Goal: Task Accomplishment & Management: Manage account settings

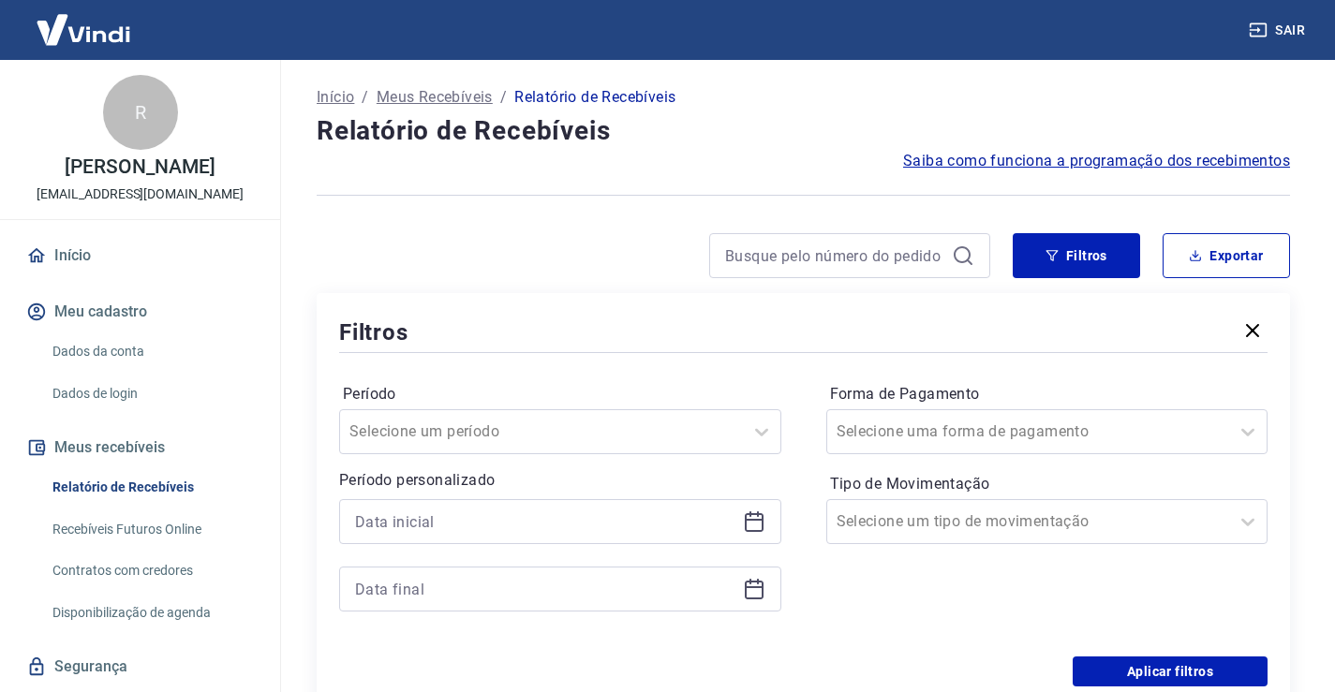
scroll to position [94, 0]
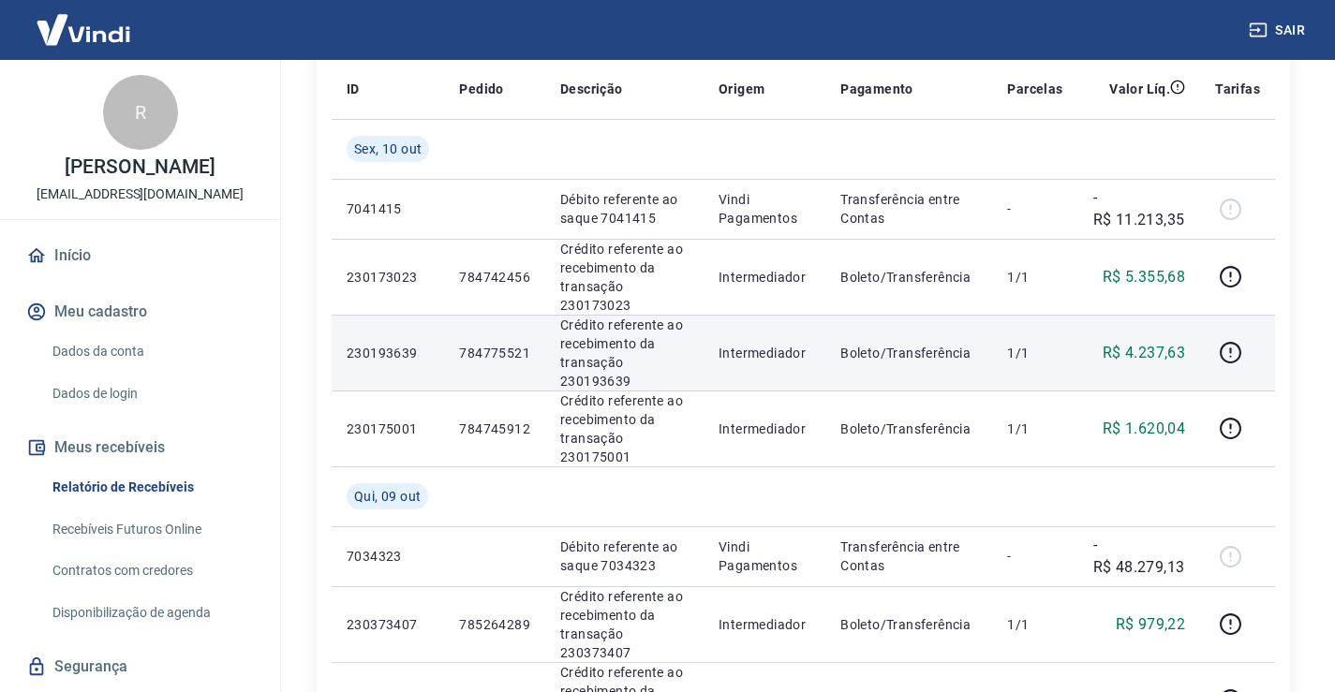
scroll to position [281, 0]
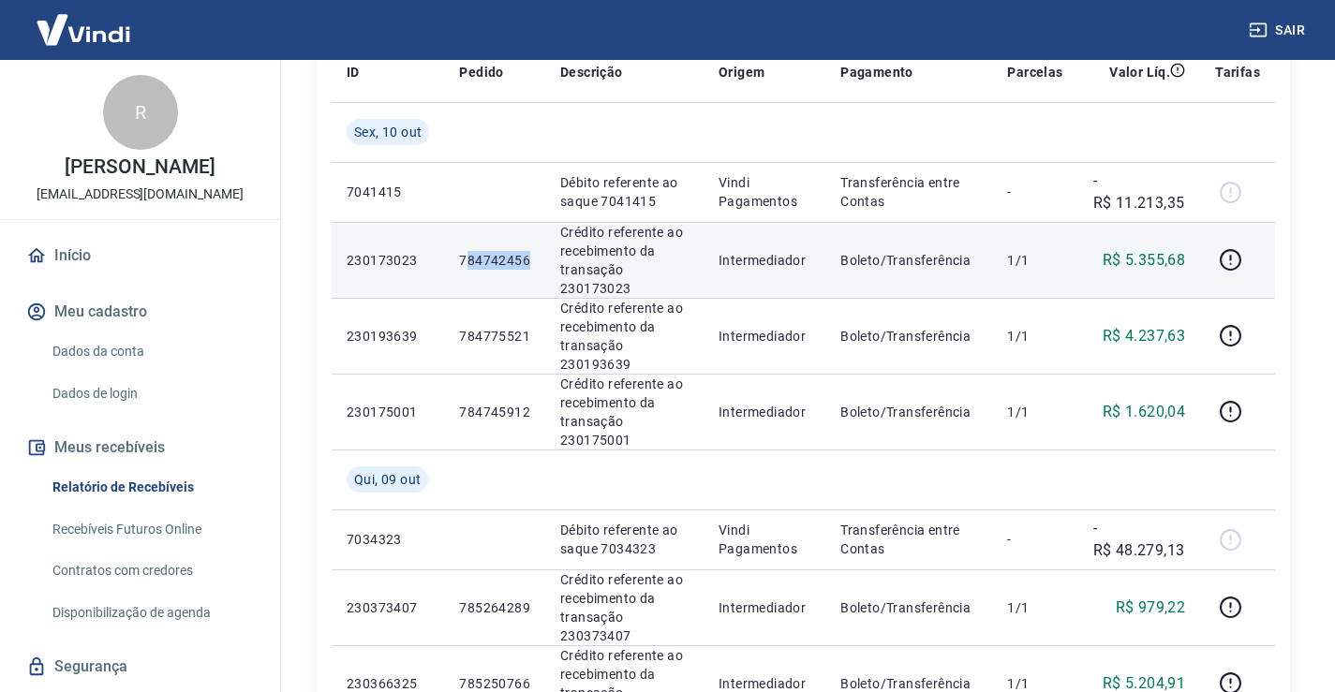
drag, startPoint x: 471, startPoint y: 260, endPoint x: 530, endPoint y: 273, distance: 60.3
click at [541, 274] on td "784742456" at bounding box center [494, 260] width 101 height 76
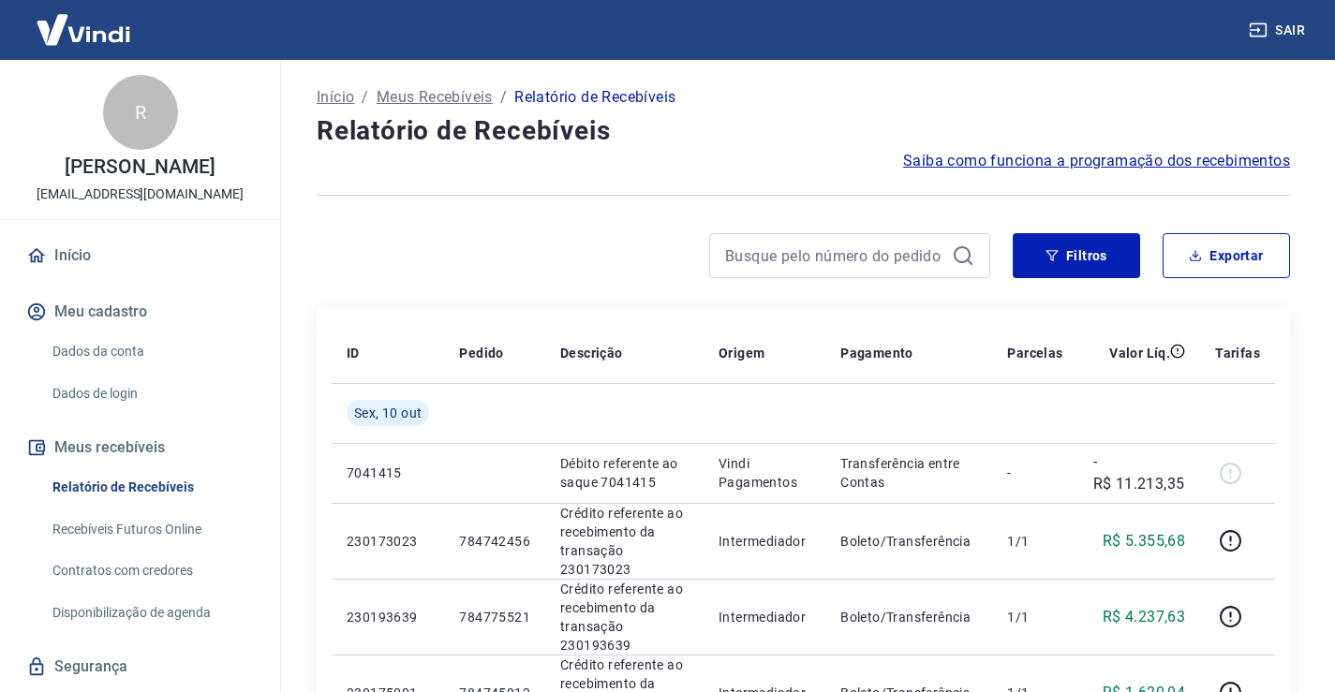
click at [96, 34] on img at bounding box center [83, 29] width 122 height 57
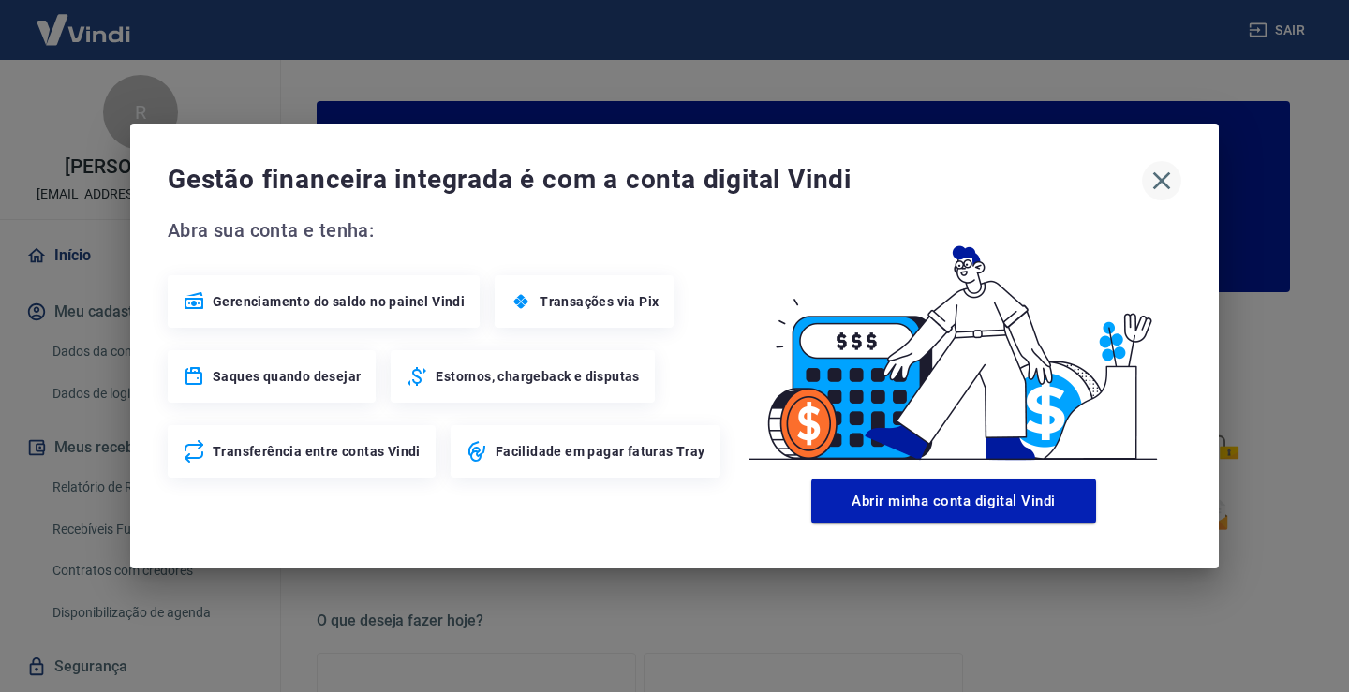
click at [1149, 184] on icon "button" at bounding box center [1161, 181] width 30 height 30
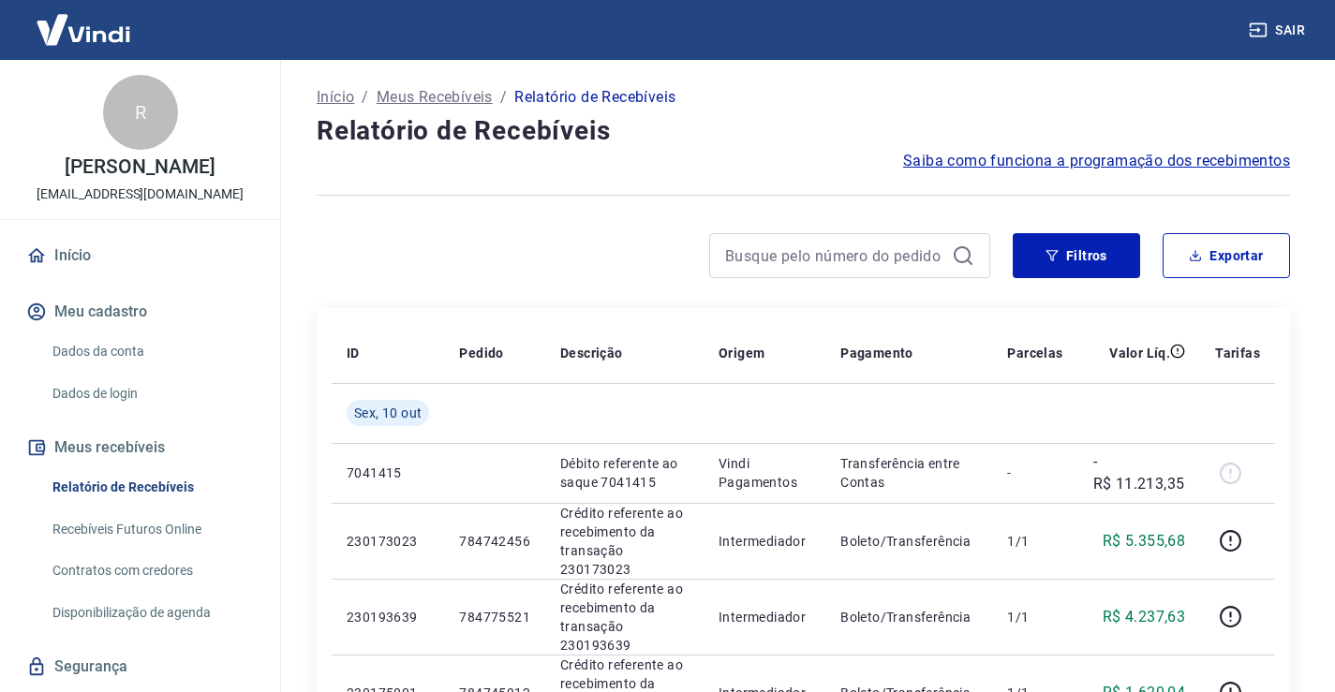
click at [83, 27] on img at bounding box center [83, 29] width 122 height 57
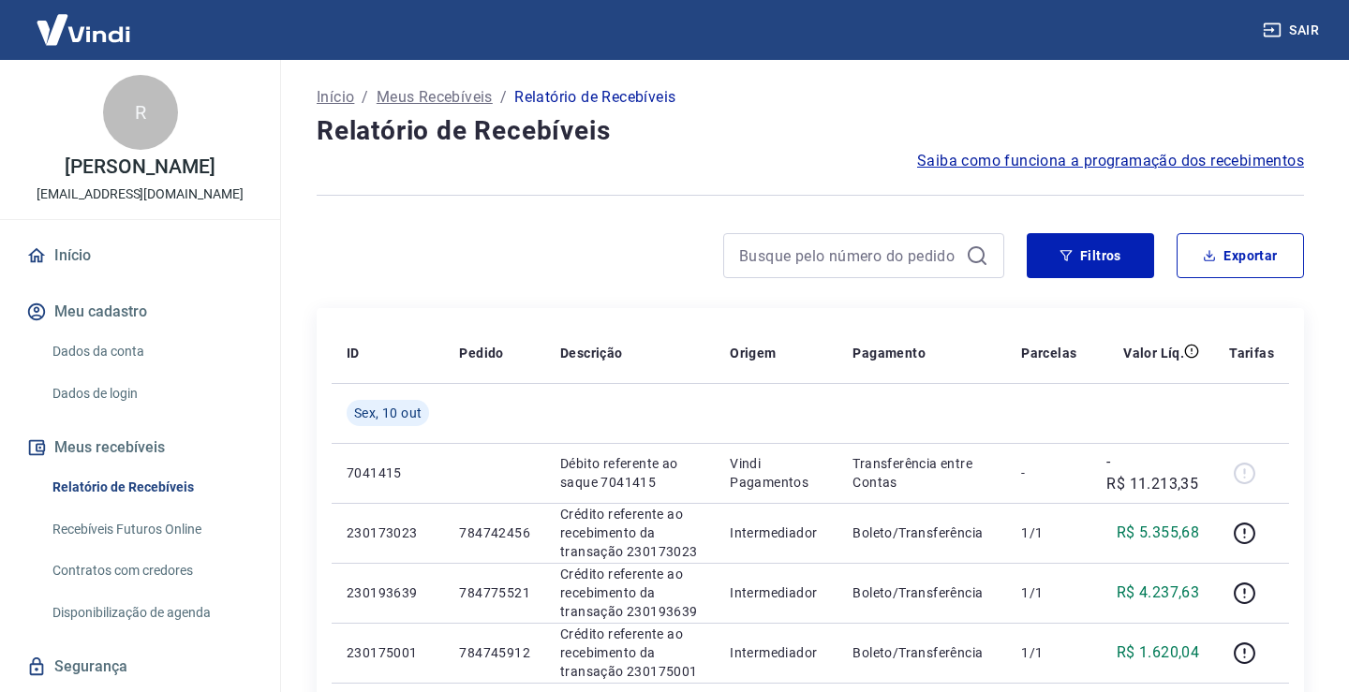
click at [83, 27] on img at bounding box center [83, 29] width 122 height 57
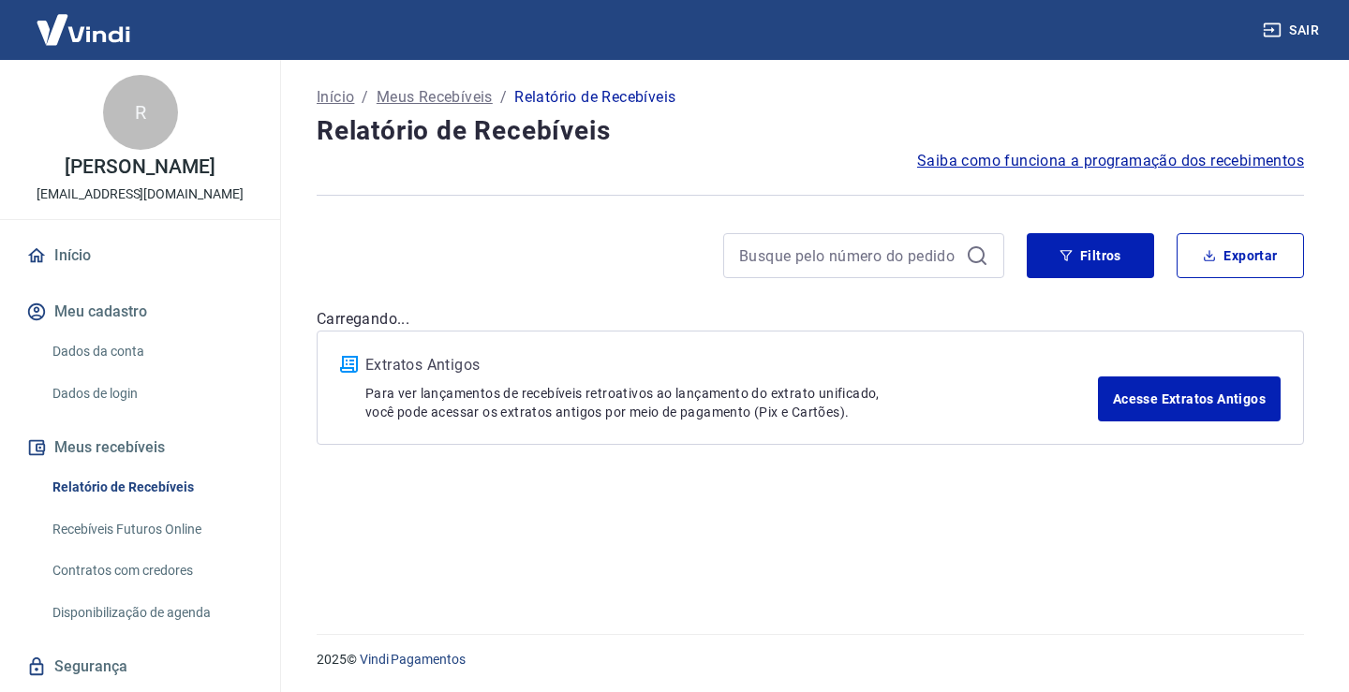
click at [81, 28] on img at bounding box center [83, 29] width 122 height 57
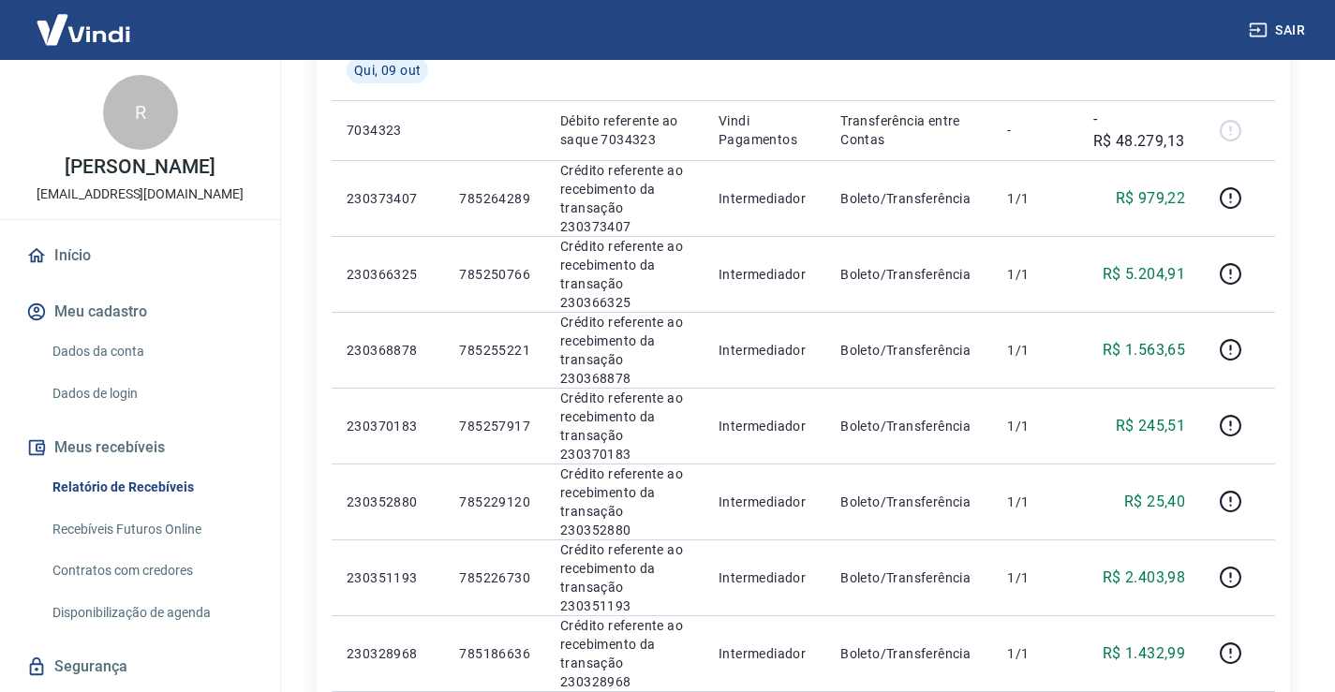
scroll to position [656, 0]
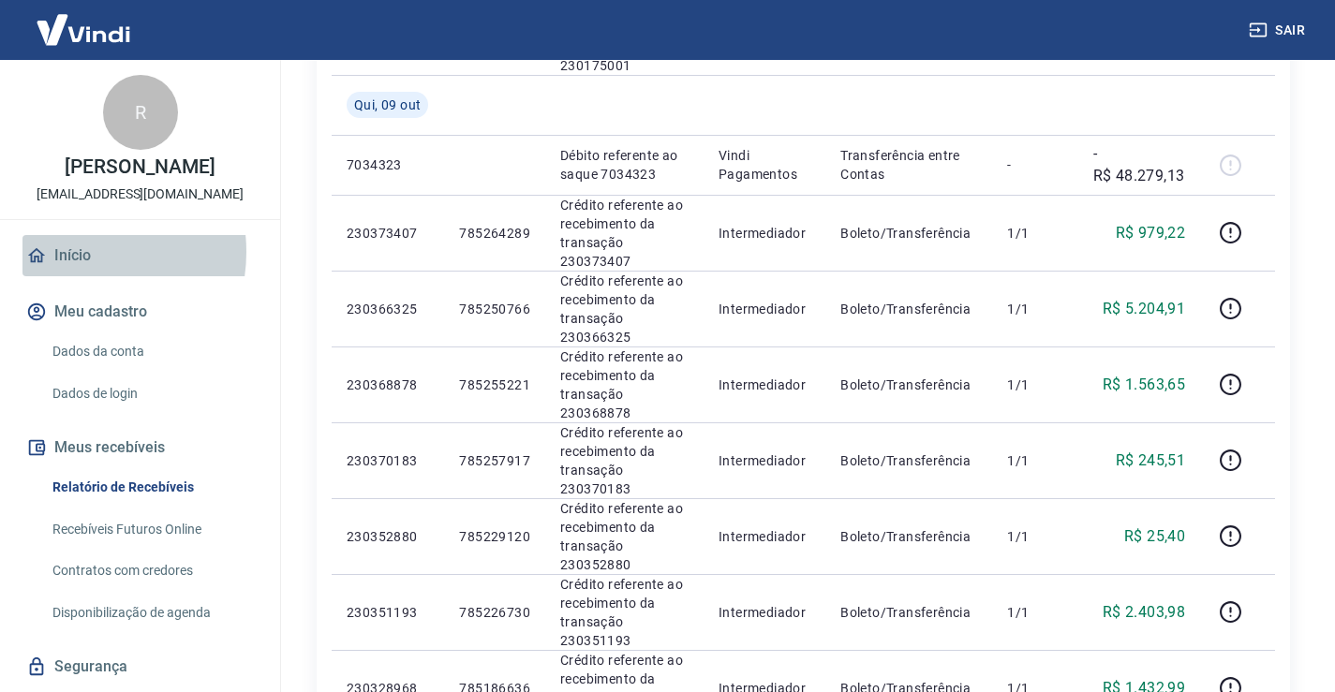
click at [73, 252] on link "Início" at bounding box center [139, 255] width 235 height 41
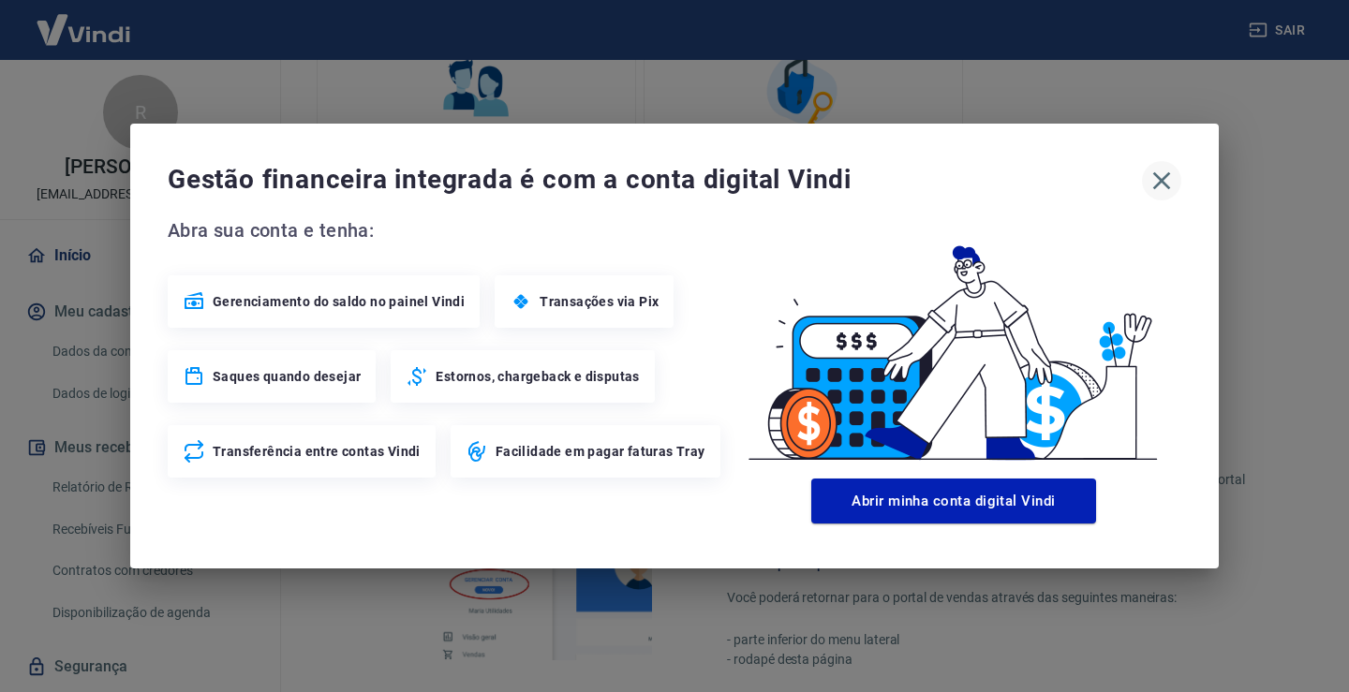
click at [1169, 182] on icon "button" at bounding box center [1161, 181] width 30 height 30
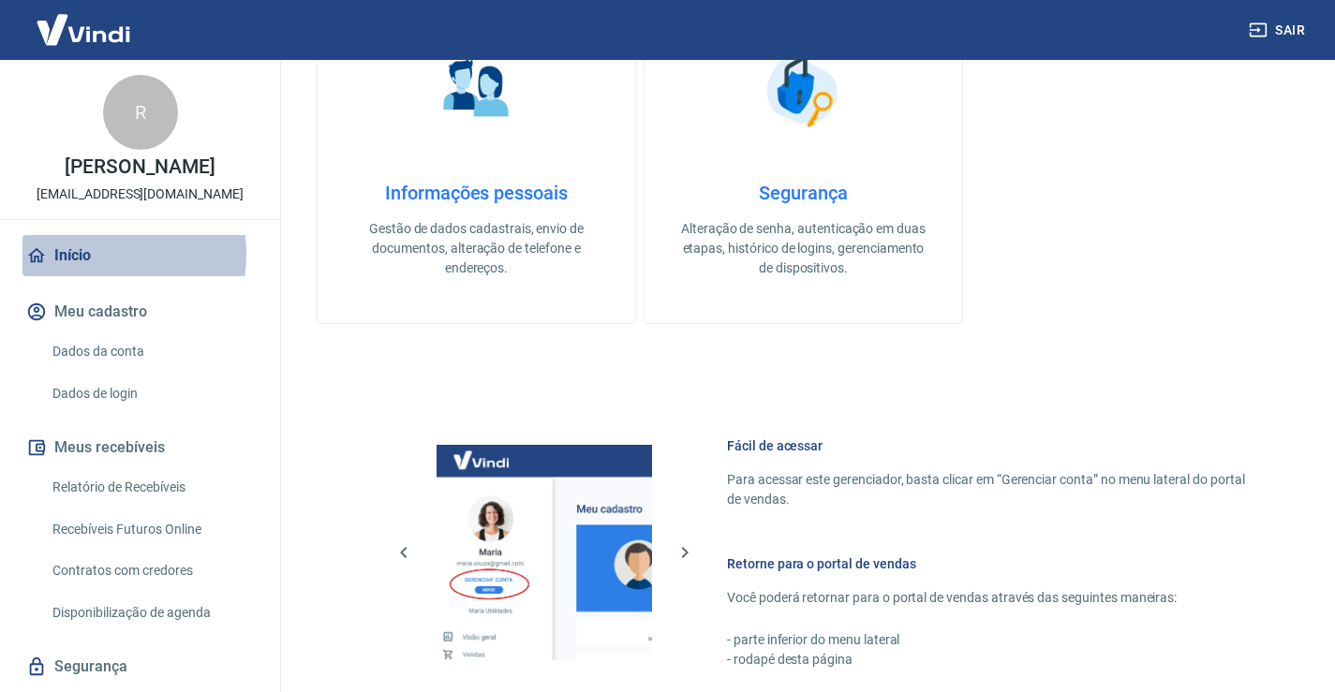
click at [82, 254] on link "Início" at bounding box center [139, 255] width 235 height 41
